Goal: Information Seeking & Learning: Learn about a topic

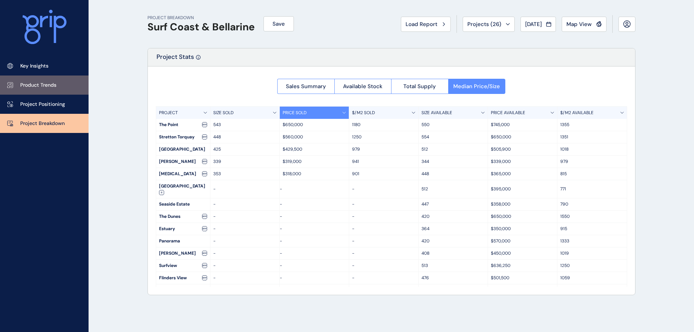
click at [51, 77] on link "Product Trends" at bounding box center [44, 85] width 89 height 19
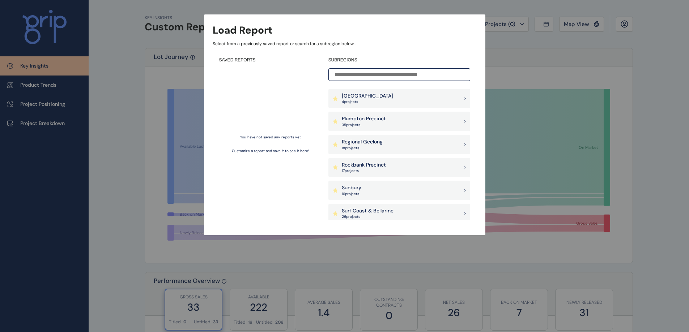
scroll to position [506, 0]
click at [360, 206] on p "Surf Coast & Bellarine" at bounding box center [368, 209] width 52 height 7
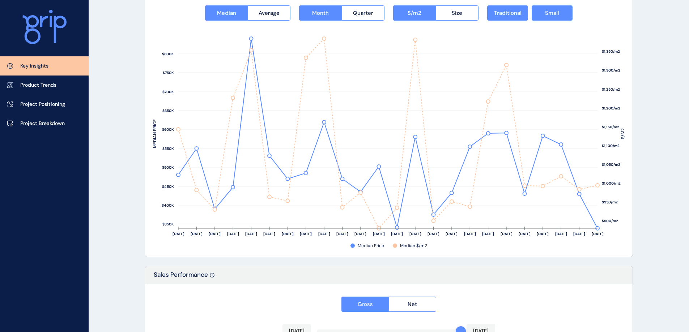
scroll to position [977, 0]
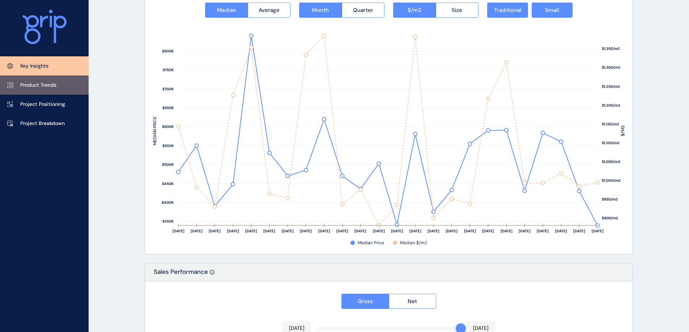
click at [26, 88] on p "Product Trends" at bounding box center [38, 85] width 36 height 7
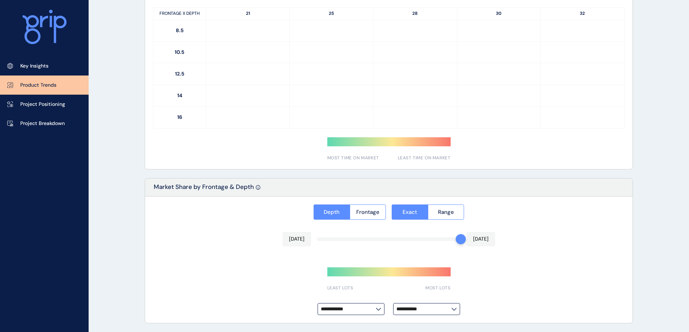
type input "*********"
